Goal: Task Accomplishment & Management: Use online tool/utility

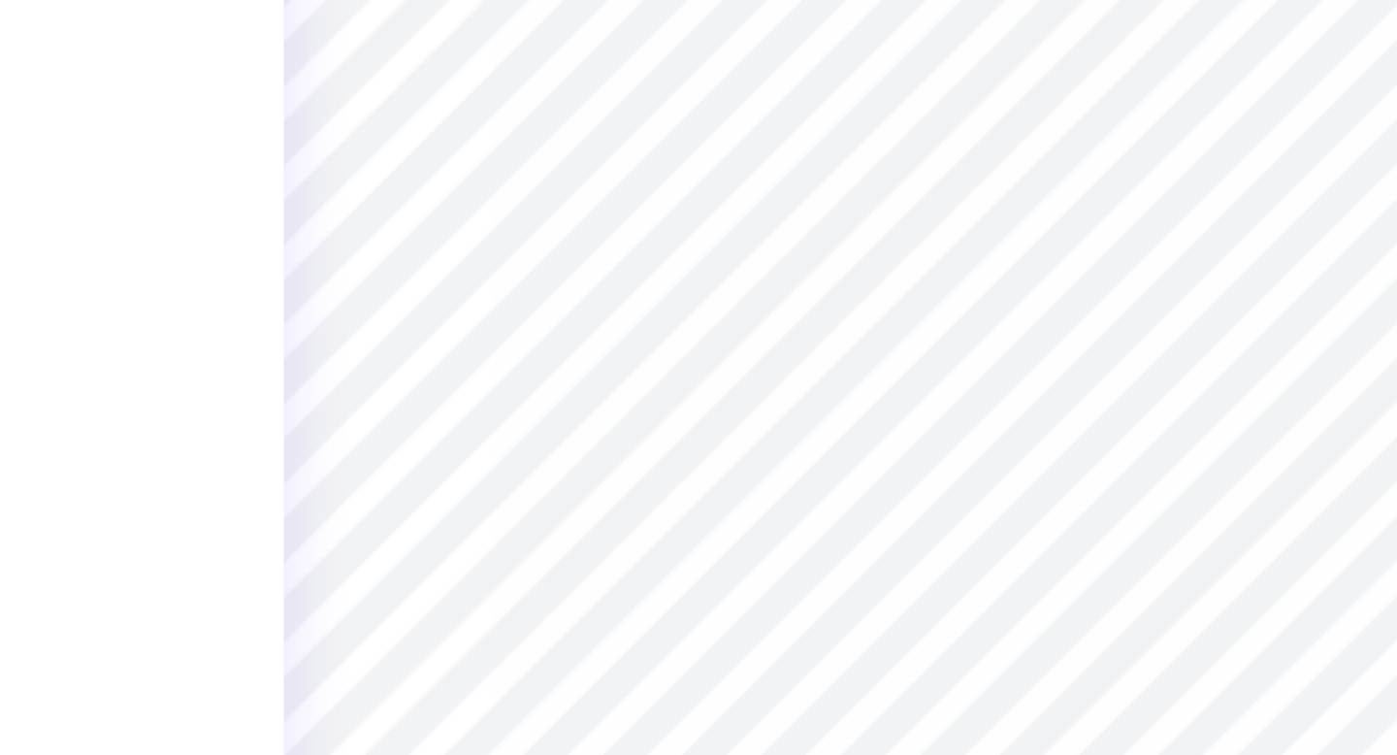
type input "5.02"
type input "1.23"
type input "14.11"
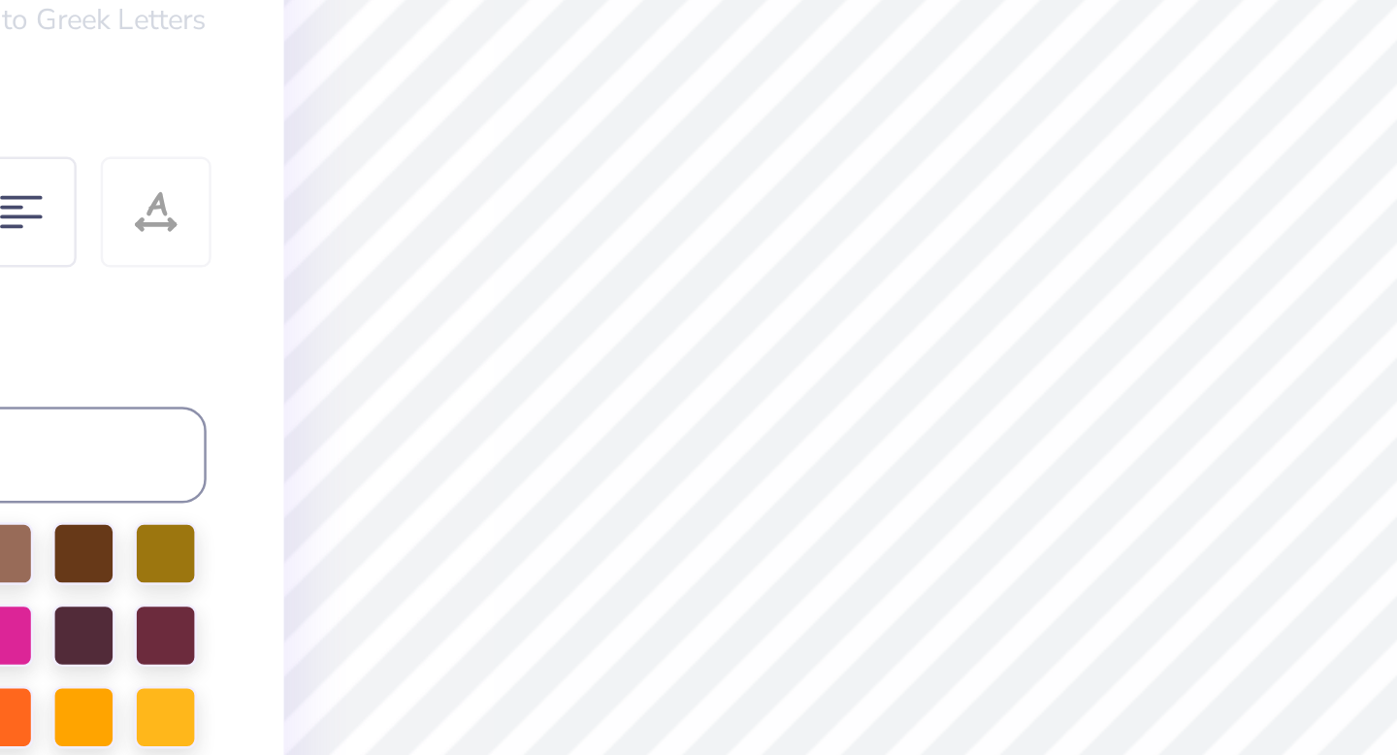
type textarea "F"
type textarea "Homecoming 2025"
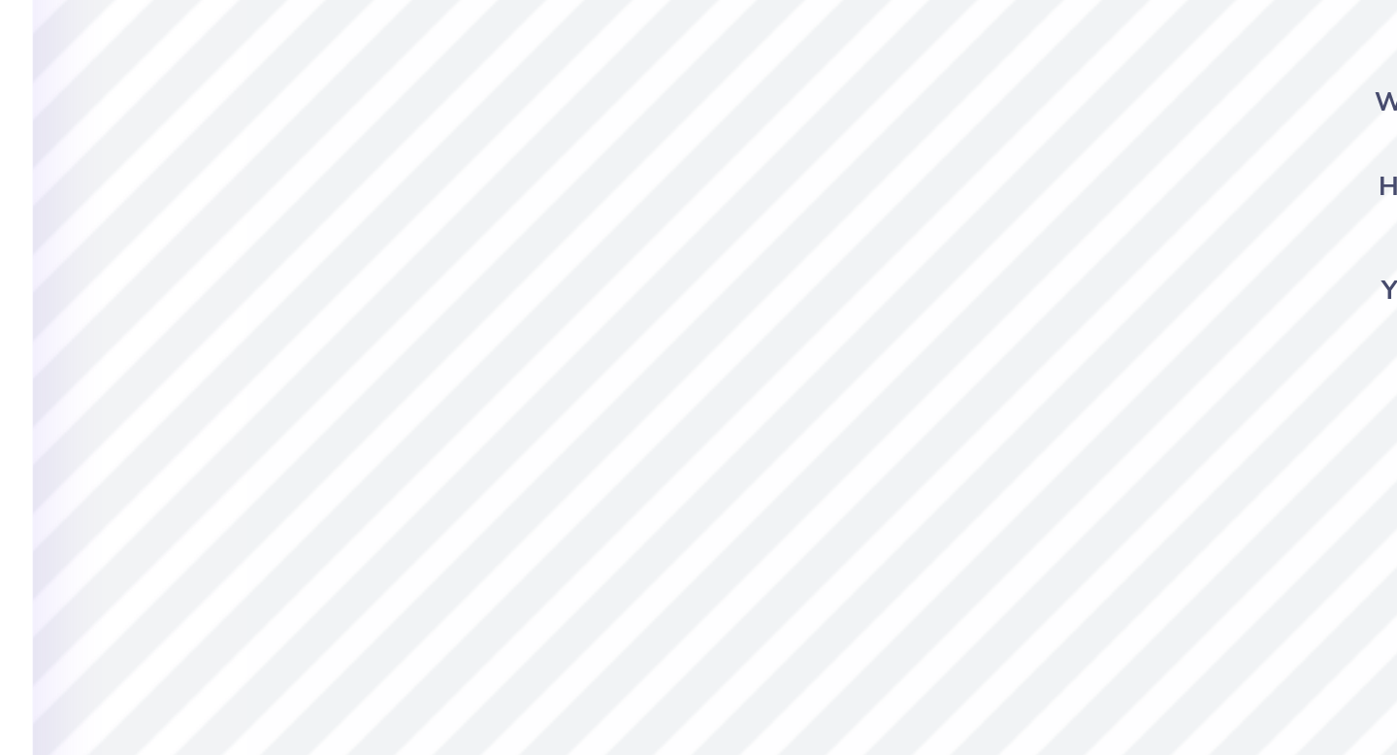
scroll to position [0, 0]
type textarea "M"
type textarea "Phi Kappa Tau"
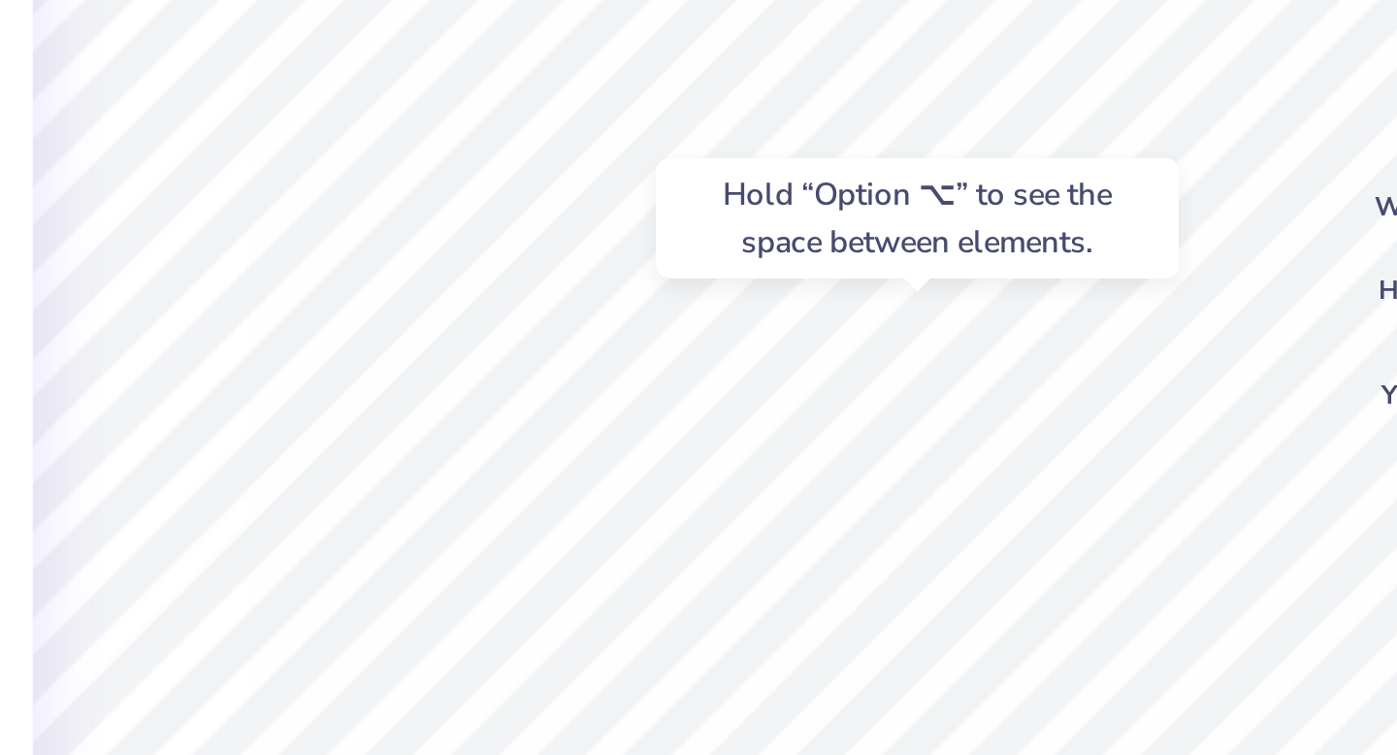
type input "9.05"
type input "2.61"
type input "13.08"
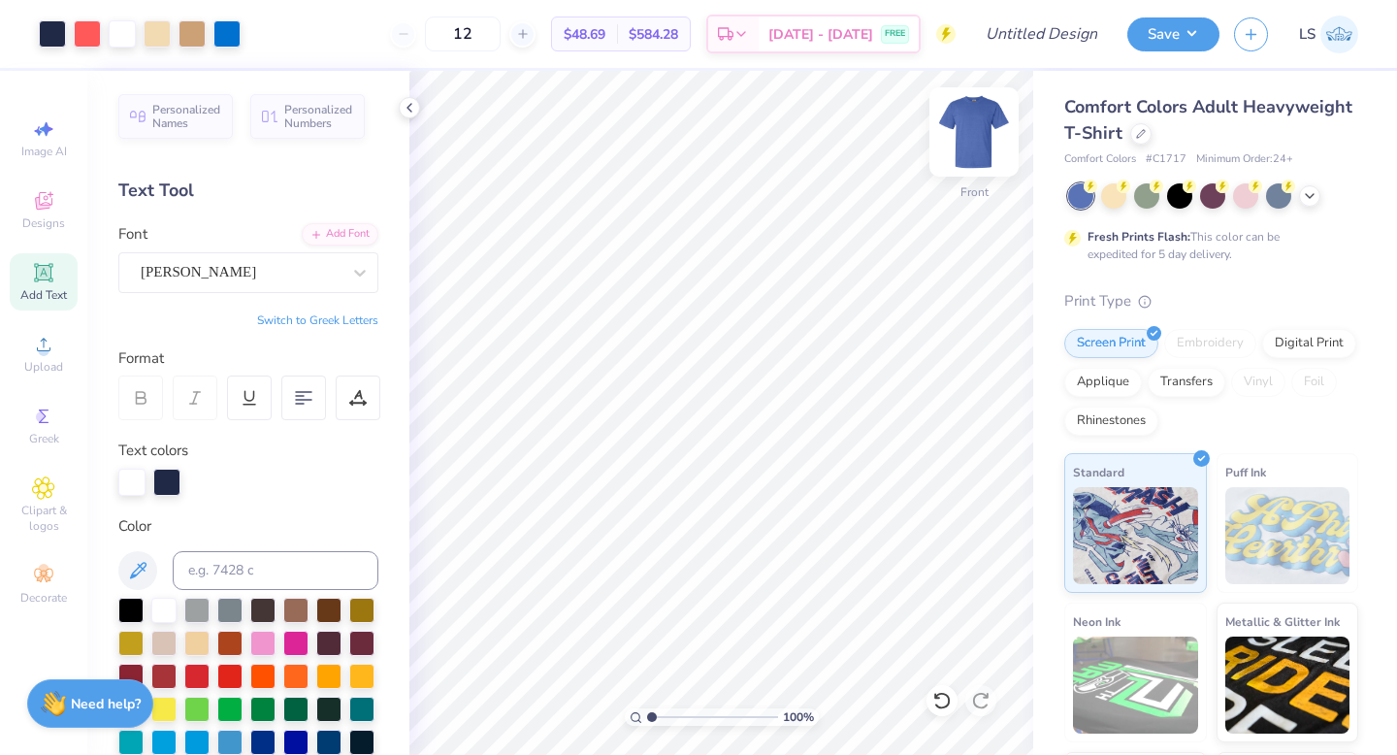
click at [974, 127] on img at bounding box center [974, 132] width 78 height 78
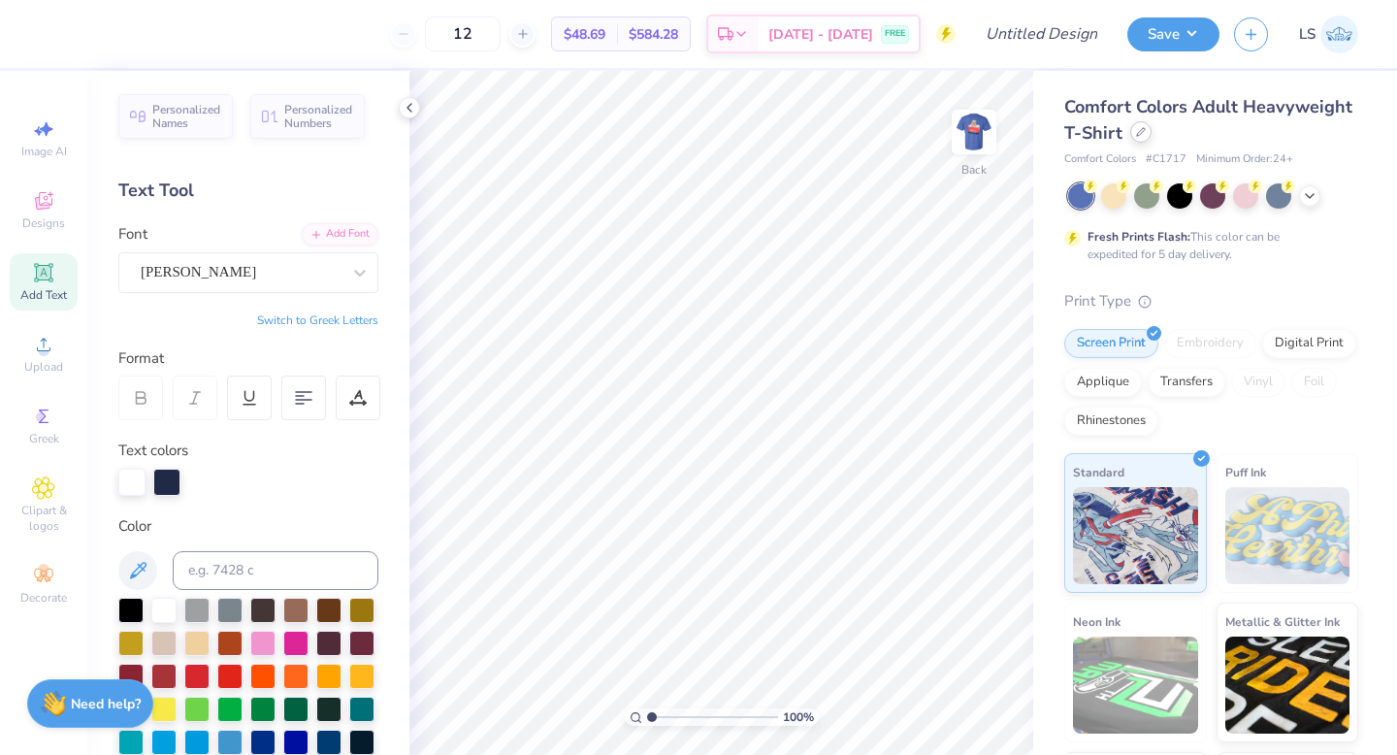
click at [1135, 137] on div at bounding box center [1140, 131] width 21 height 21
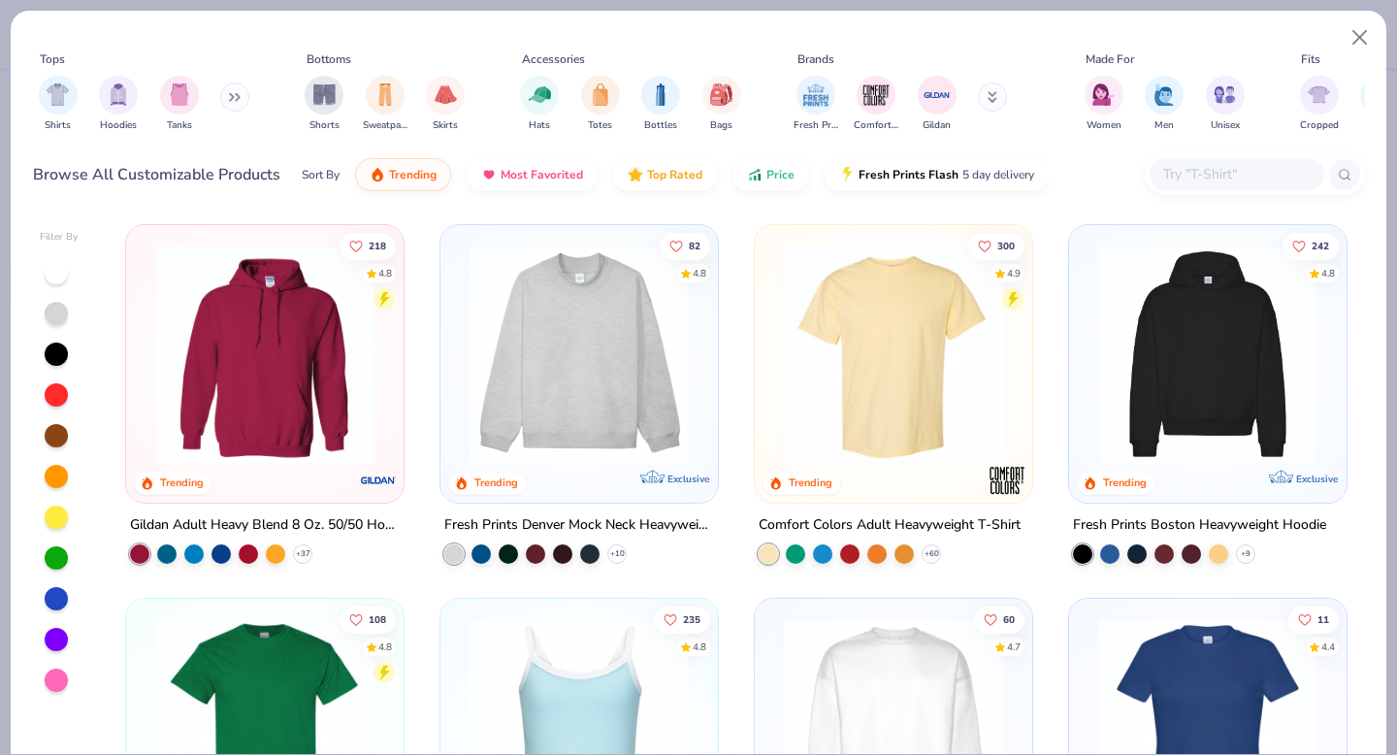
click at [1192, 178] on input "text" at bounding box center [1235, 174] width 149 height 22
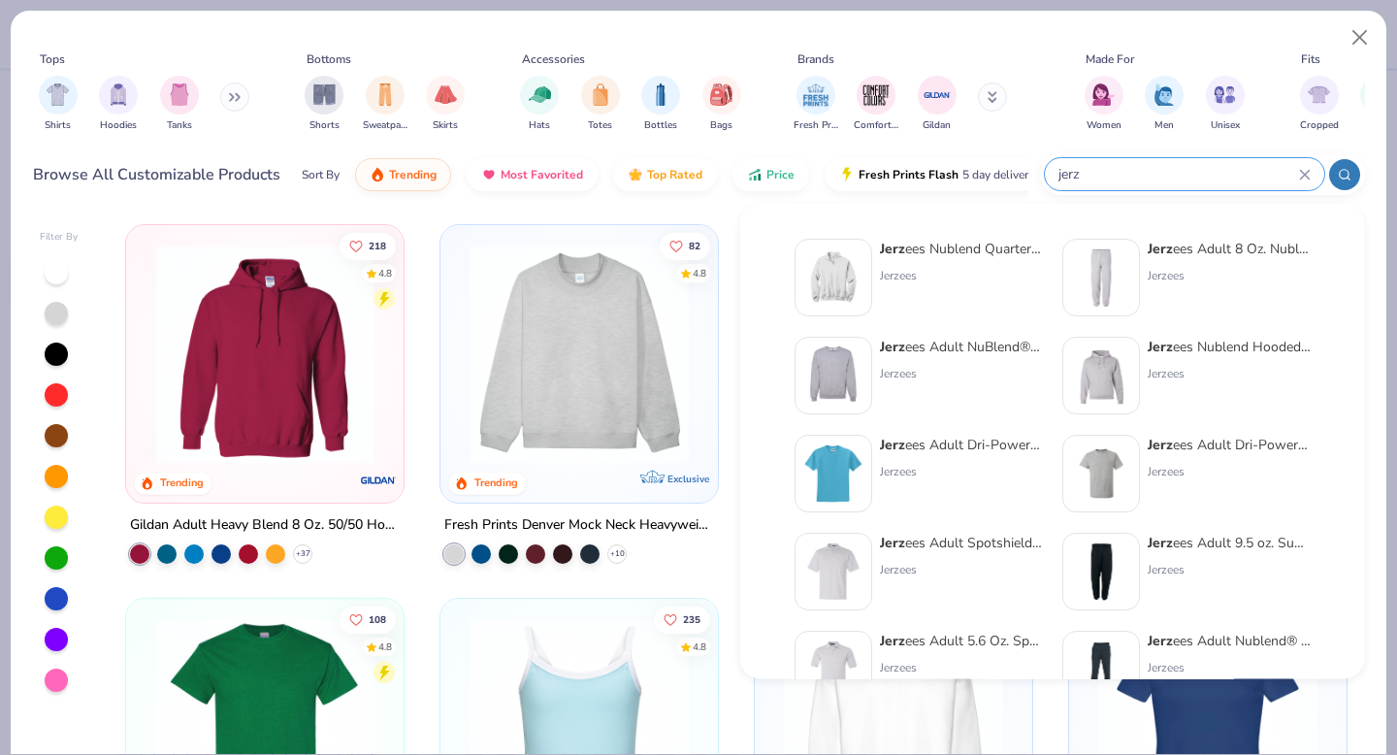
type input "jerz"
click at [971, 344] on div "Jerz ees Adult NuBlend® Fleece Crew" at bounding box center [961, 347] width 163 height 20
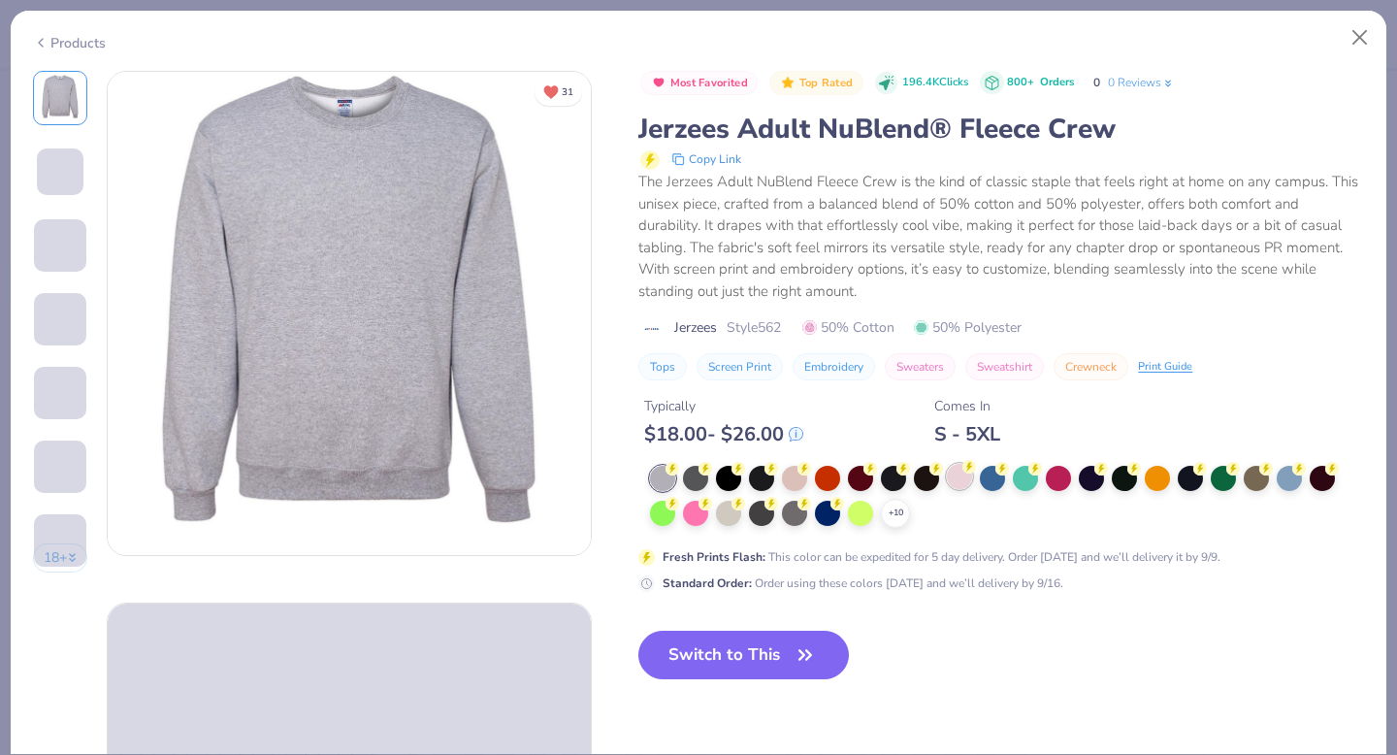
click at [961, 473] on div at bounding box center [959, 476] width 25 height 25
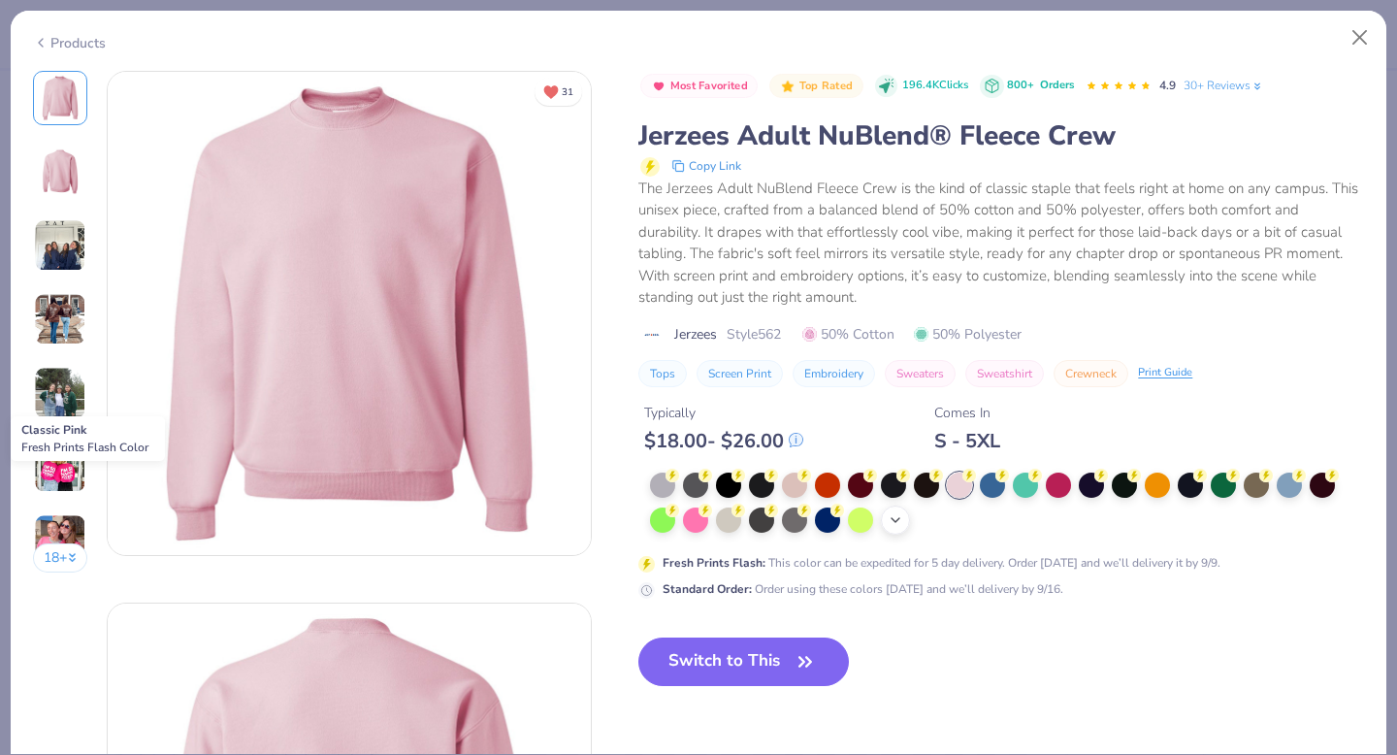
click at [894, 523] on icon at bounding box center [895, 520] width 16 height 16
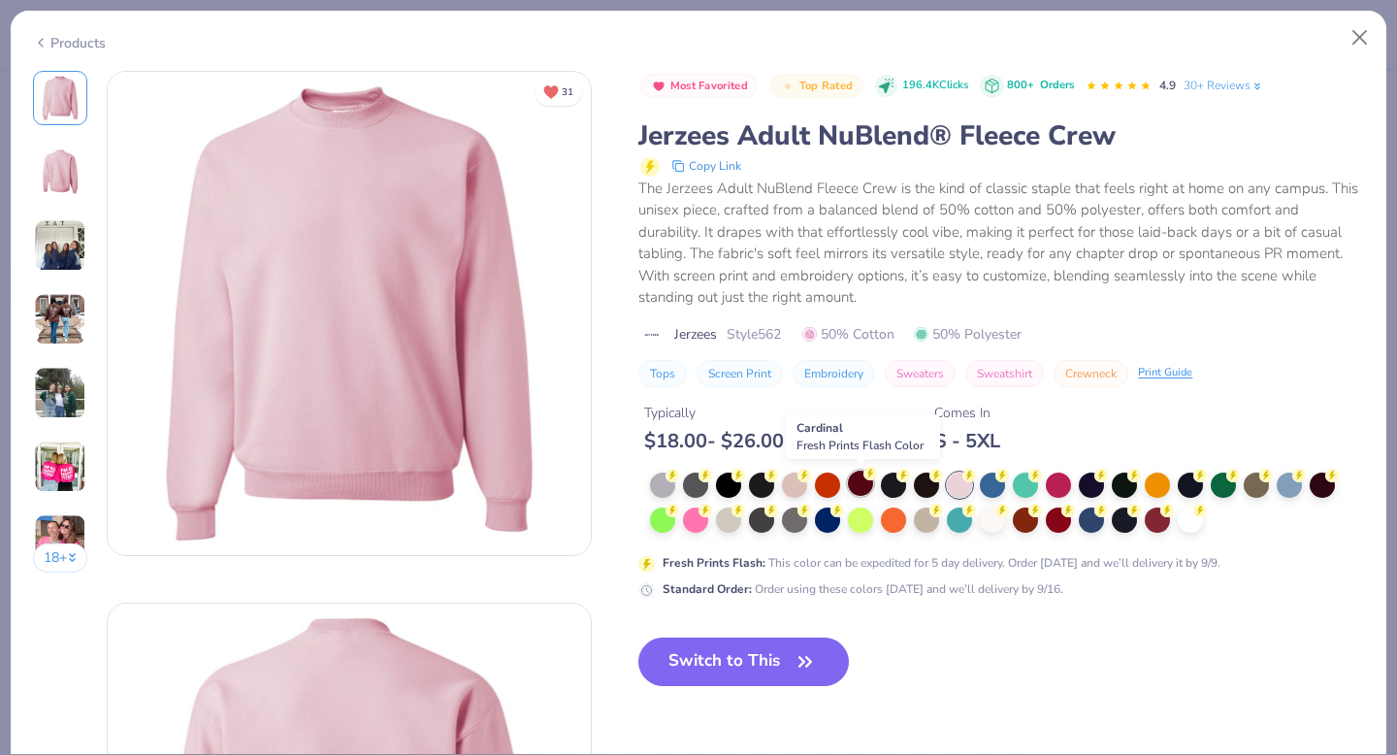
click at [860, 486] on div at bounding box center [860, 482] width 25 height 25
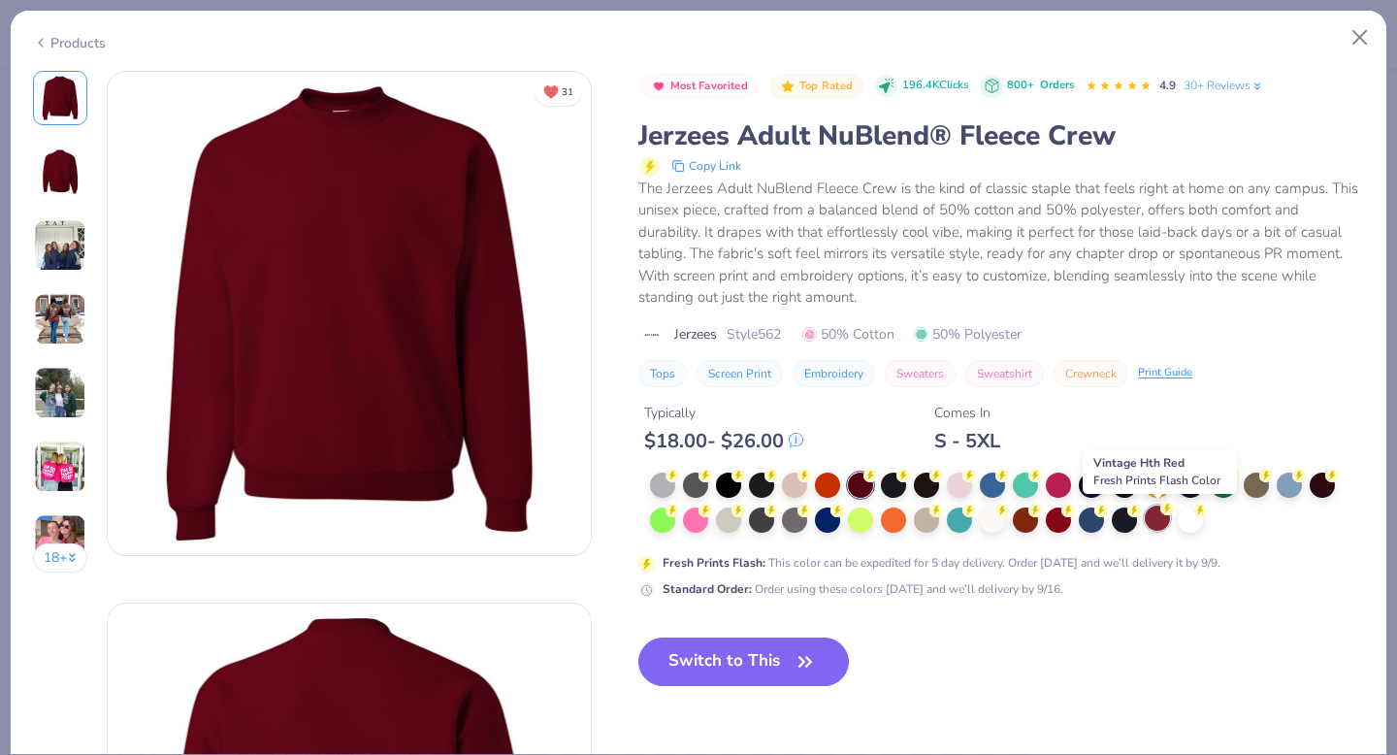
click at [1151, 520] on div at bounding box center [1156, 517] width 25 height 25
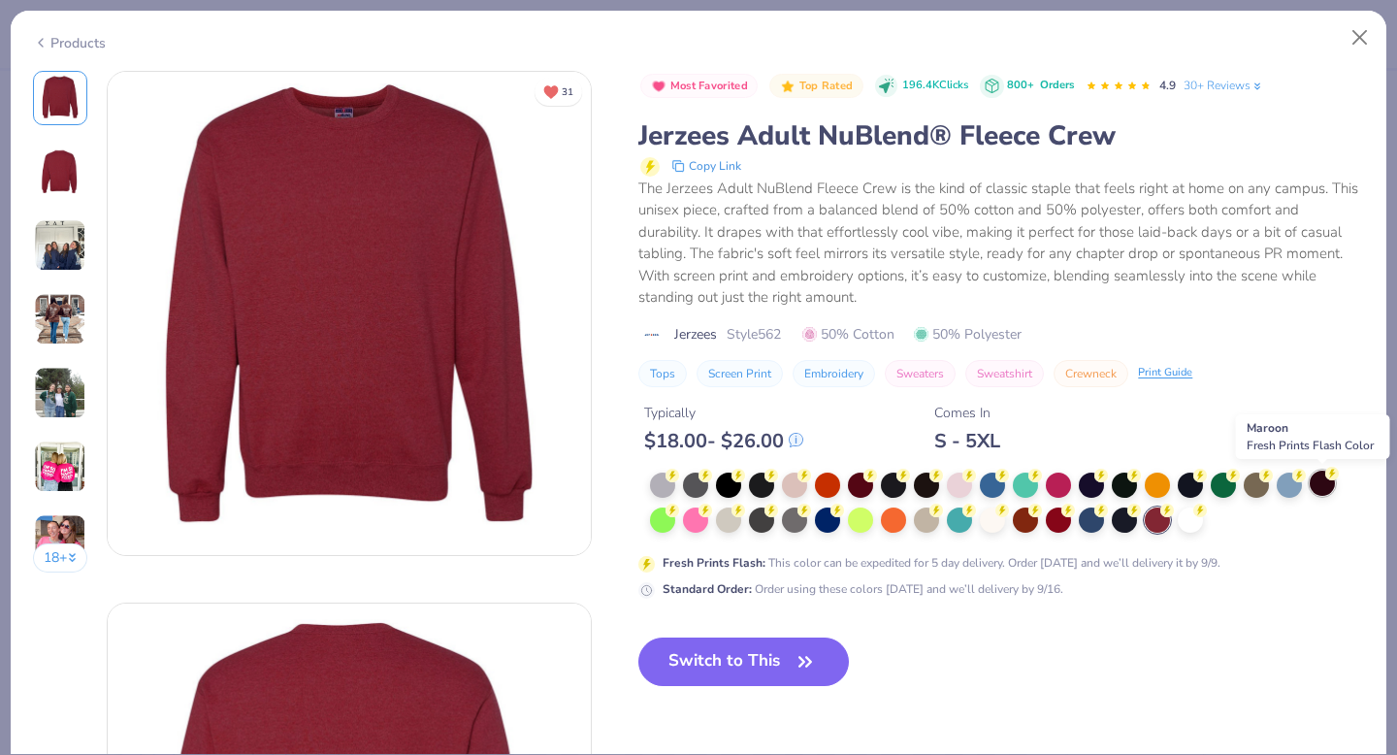
click at [1326, 479] on icon at bounding box center [1332, 473] width 14 height 14
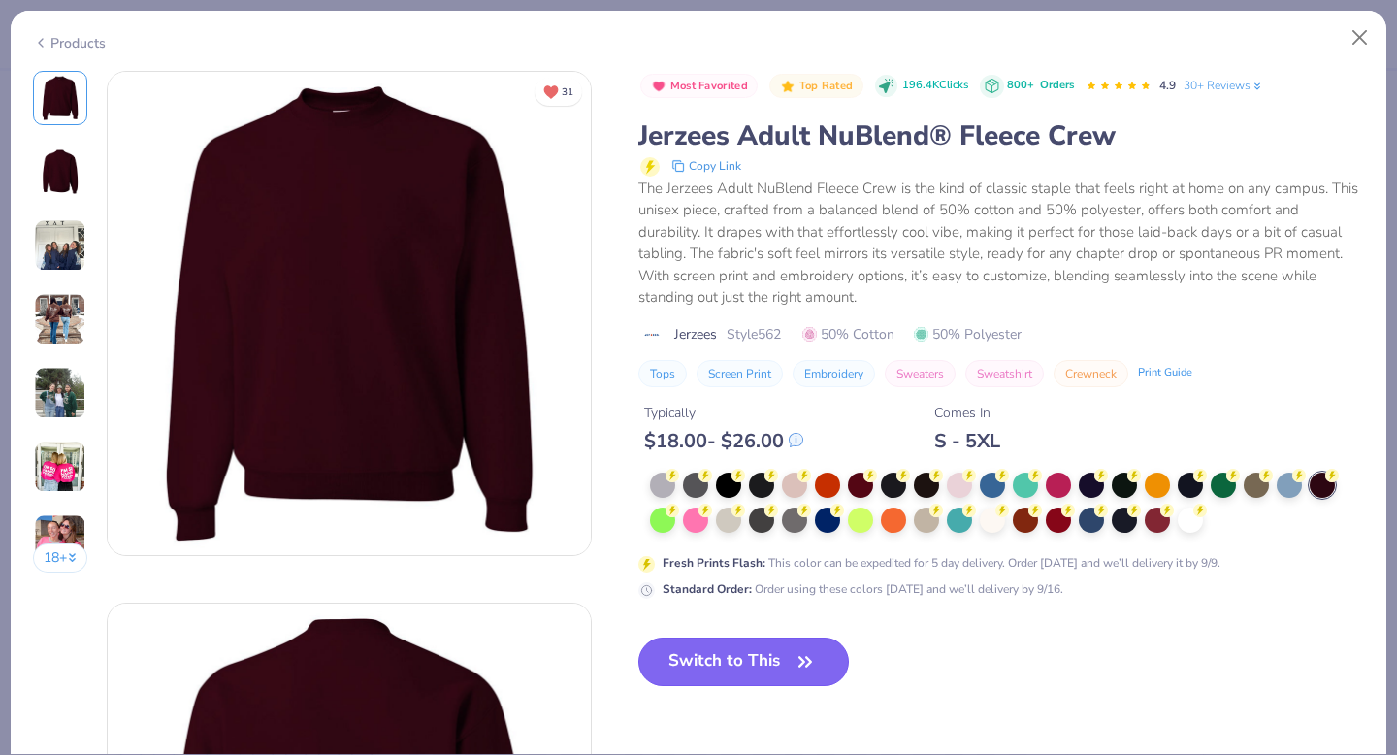
click at [727, 660] on button "Switch to This" at bounding box center [743, 661] width 210 height 48
click at [726, 660] on button "Switch to This" at bounding box center [743, 661] width 210 height 48
click at [730, 669] on button "Switch to This" at bounding box center [743, 661] width 210 height 48
click at [700, 654] on button "Switch to This" at bounding box center [743, 661] width 210 height 48
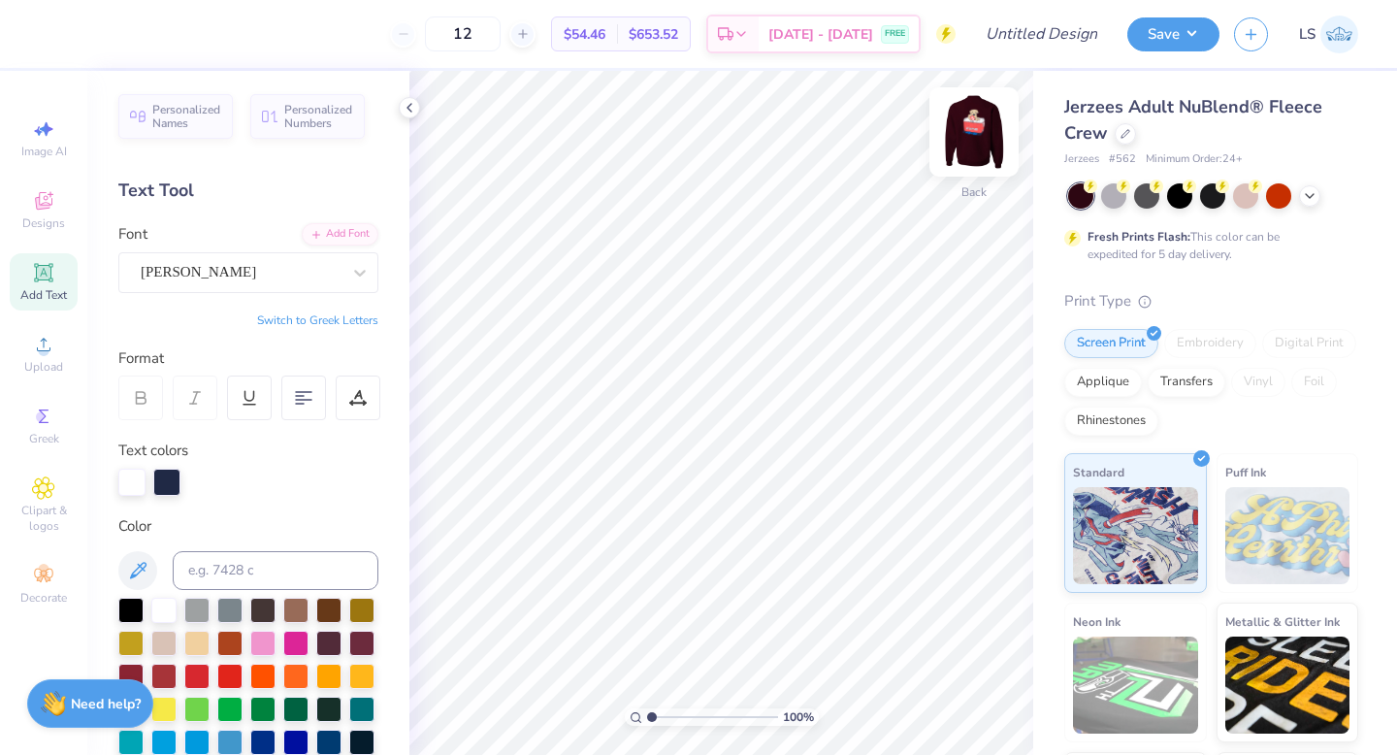
click at [968, 132] on img at bounding box center [974, 132] width 78 height 78
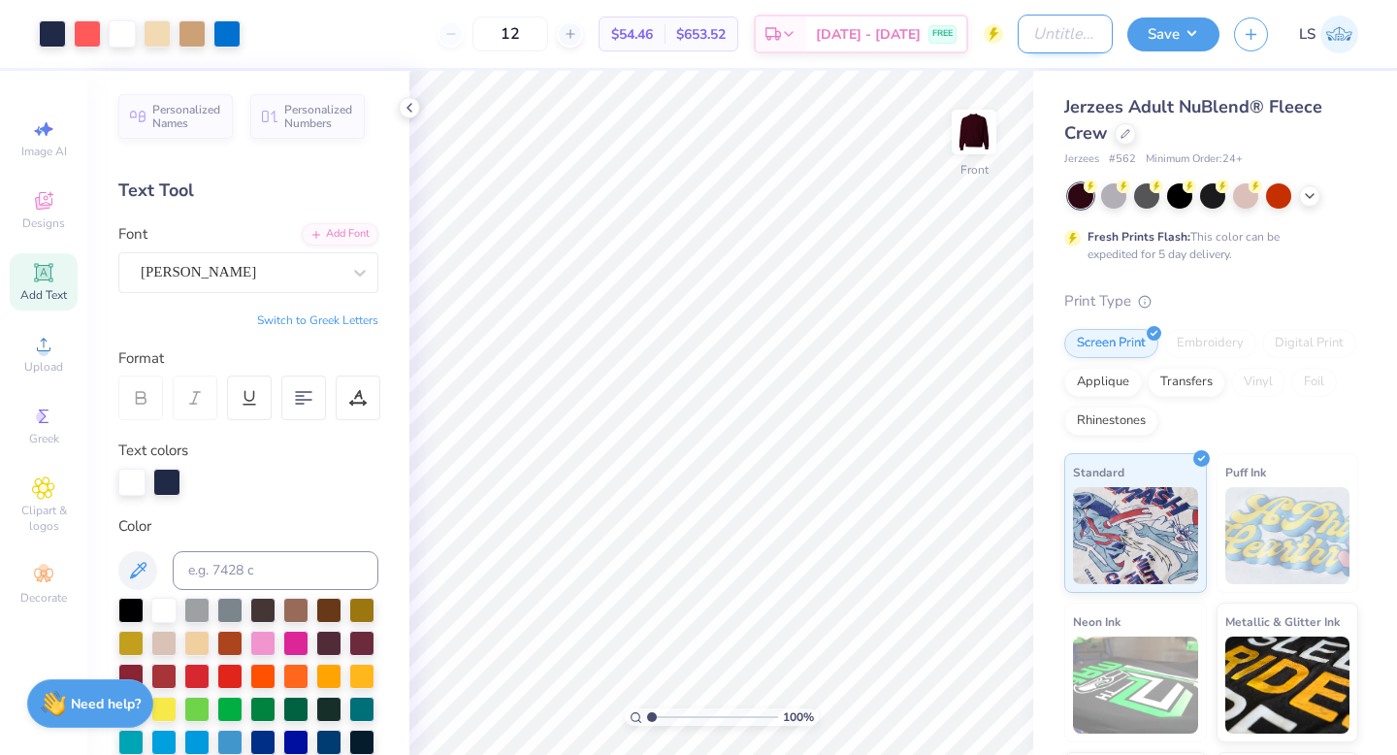
click at [1024, 24] on input "Design Title" at bounding box center [1064, 34] width 95 height 39
type input "Phi Tau Homecoming"
click at [1162, 36] on button "Save" at bounding box center [1173, 32] width 92 height 34
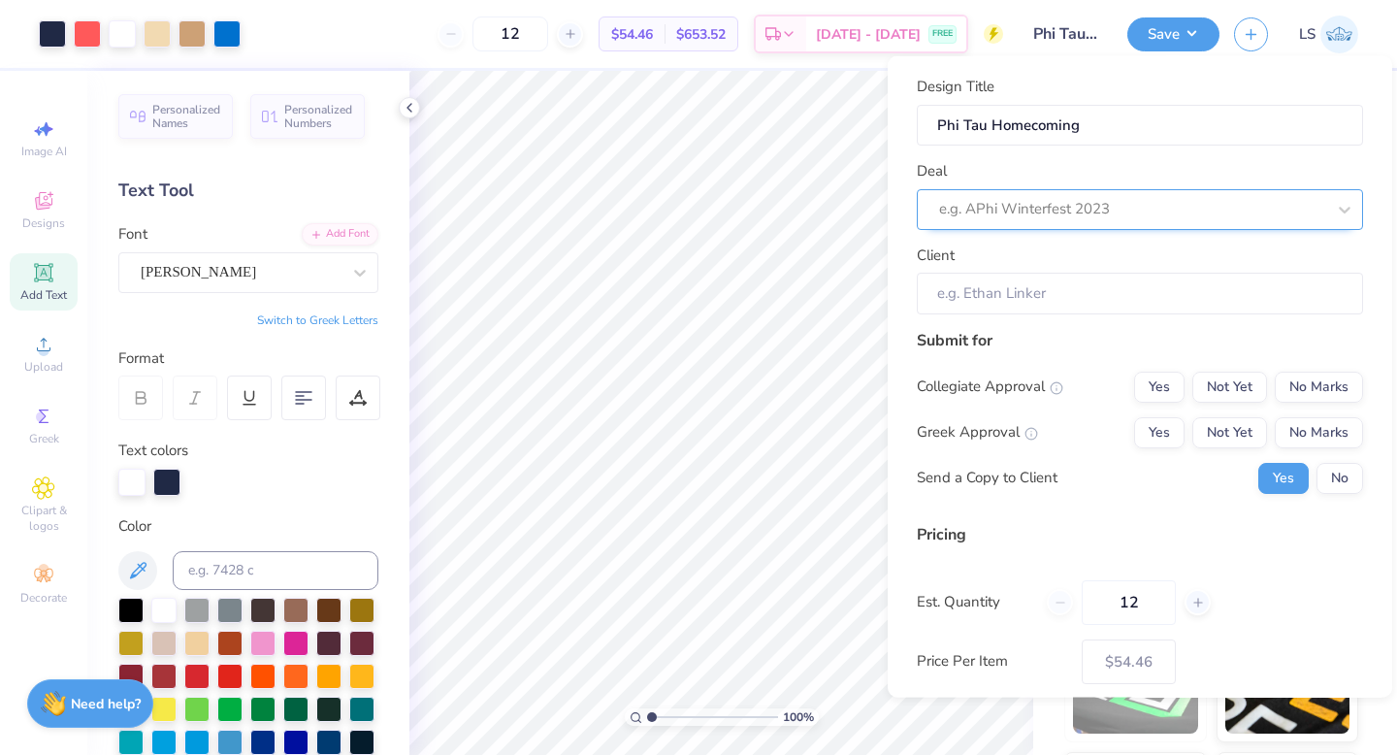
click at [1076, 204] on div at bounding box center [1132, 209] width 386 height 26
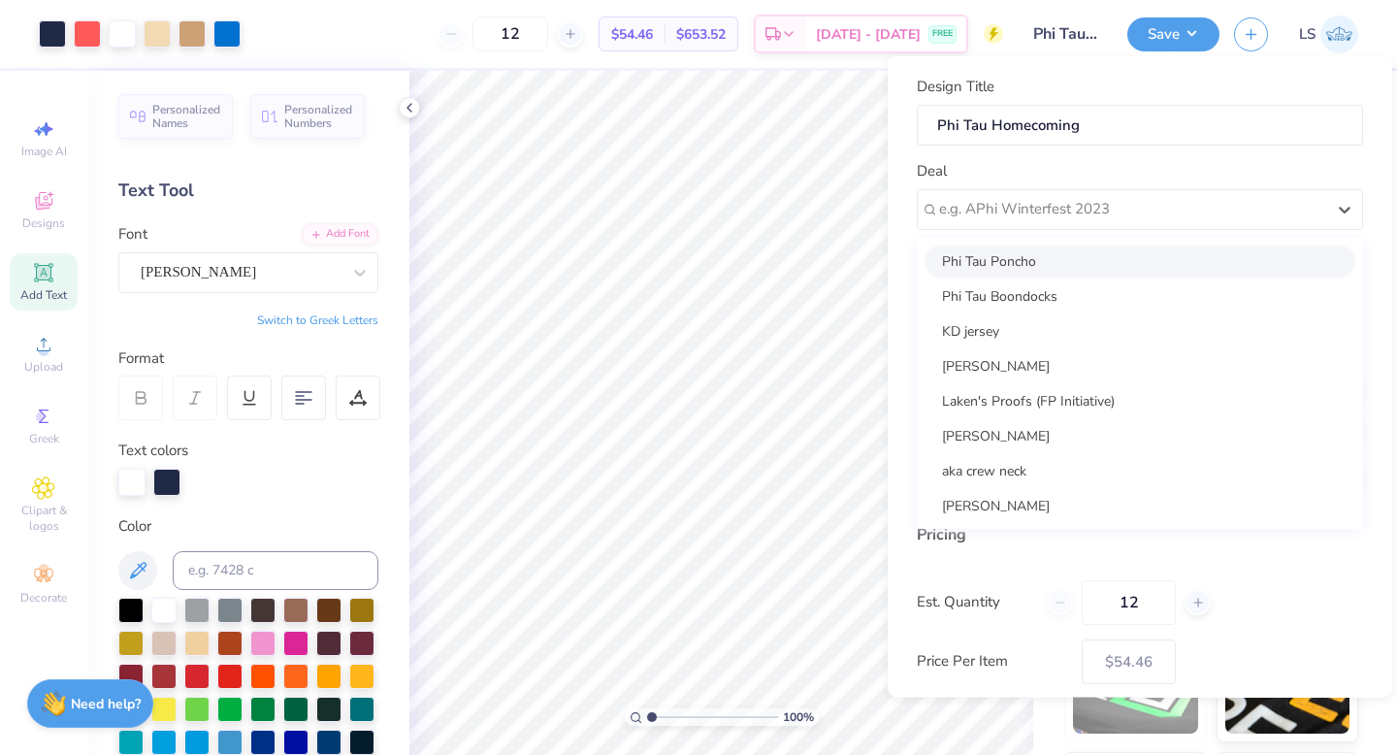
click at [1035, 263] on div "Phi Tau Poncho" at bounding box center [1139, 260] width 431 height 32
type input "[PERSON_NAME]"
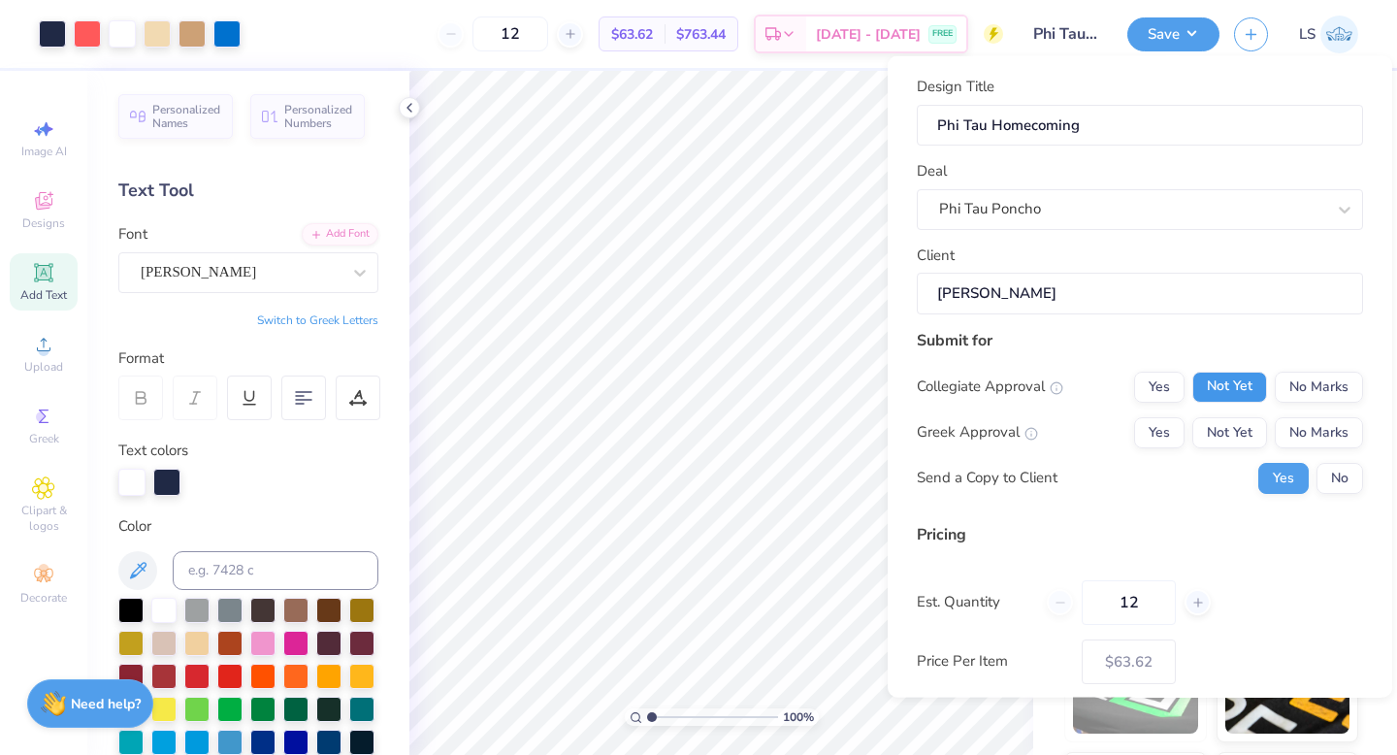
click at [1239, 395] on button "Not Yet" at bounding box center [1229, 385] width 75 height 31
click at [1299, 426] on button "No Marks" at bounding box center [1318, 431] width 88 height 31
click at [1329, 478] on button "No" at bounding box center [1339, 477] width 47 height 31
click at [1239, 609] on div "Est. Quantity 12" at bounding box center [1139, 601] width 446 height 45
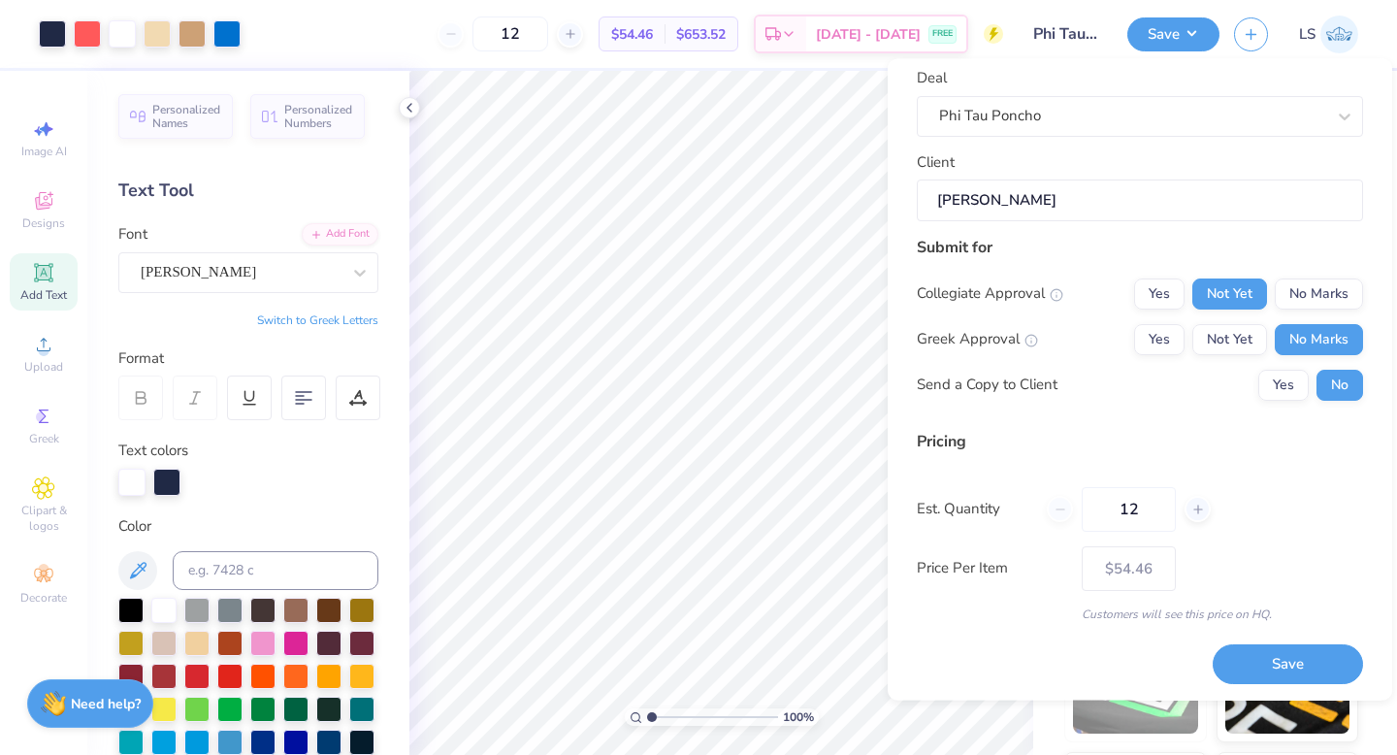
scroll to position [98, 0]
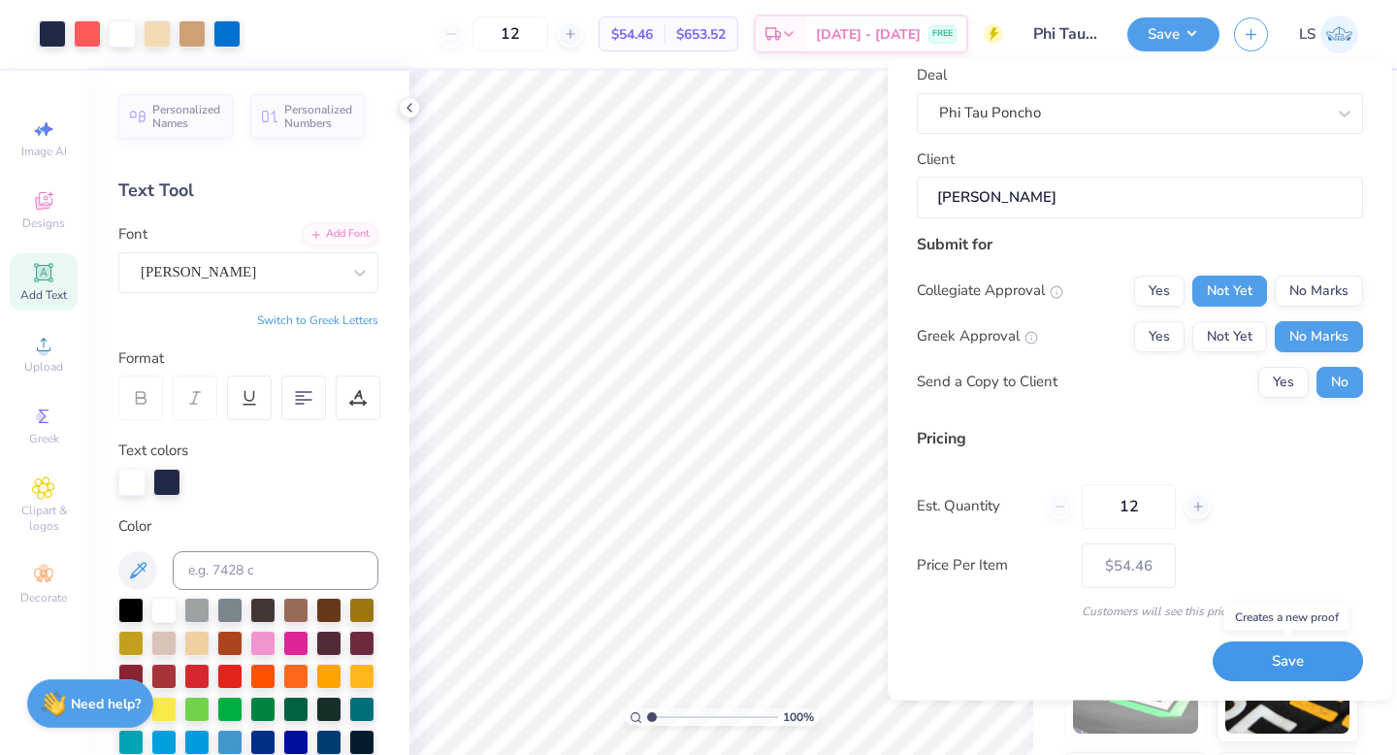
click at [1255, 651] on button "Save" at bounding box center [1287, 662] width 150 height 40
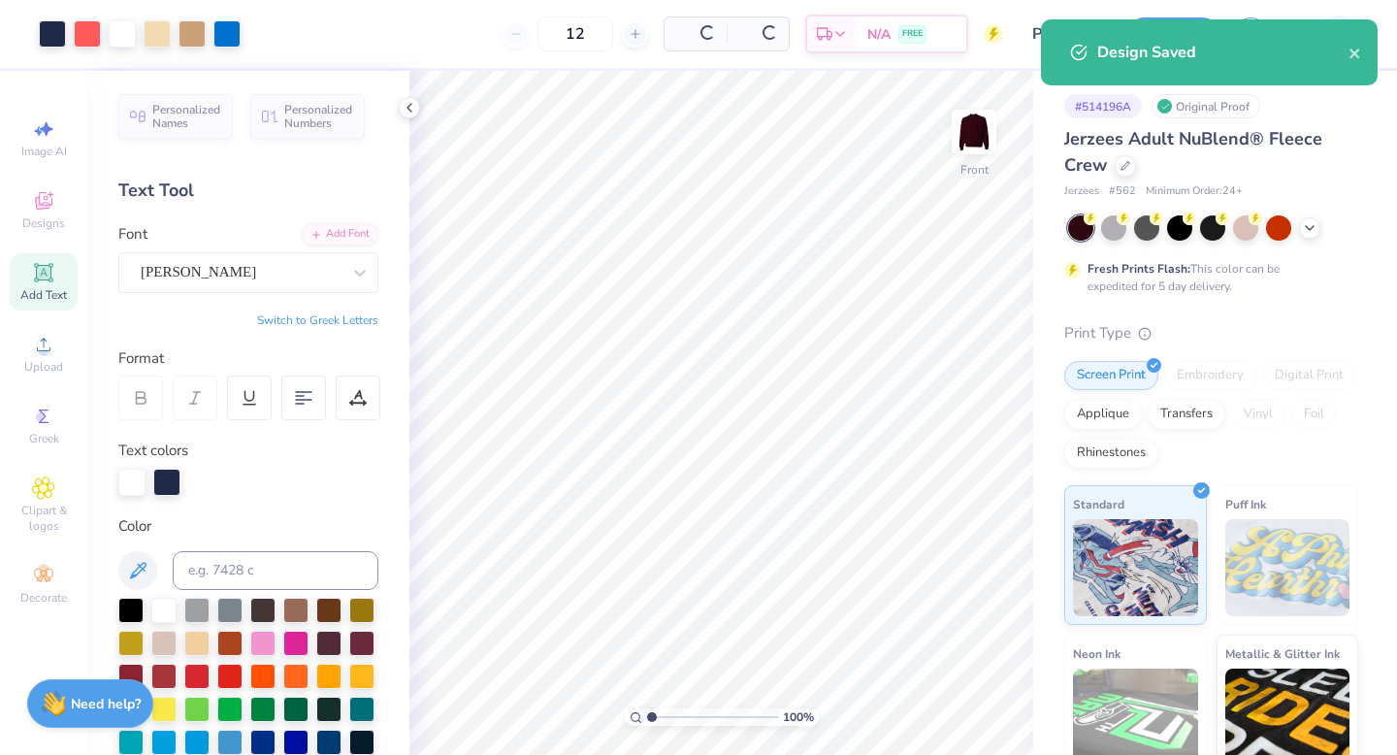
type input "$54.46"
